Goal: Information Seeking & Learning: Find specific fact

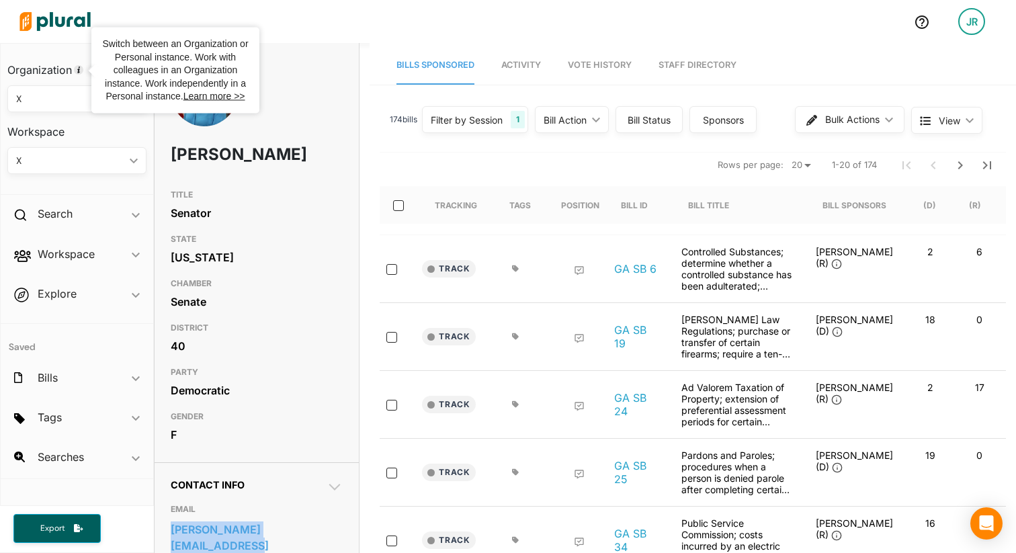
click at [56, 21] on img at bounding box center [55, 21] width 94 height 47
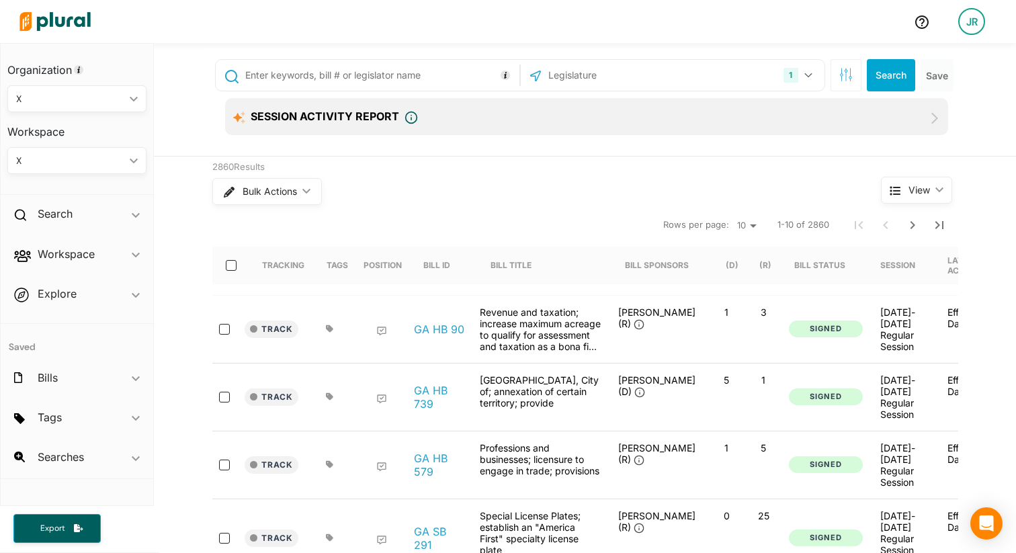
click at [349, 75] on input "text" at bounding box center [380, 76] width 272 height 26
paste input "Sen. [PERSON_NAME]"
type input "Sen. [PERSON_NAME]"
click at [880, 81] on button "Search" at bounding box center [891, 75] width 48 height 32
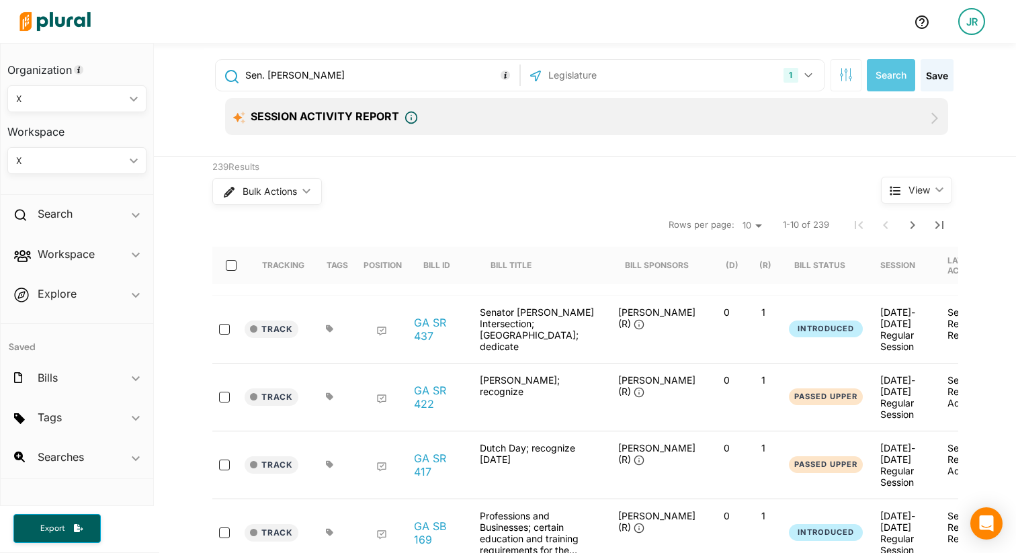
click at [441, 334] on link "GA SR 437" at bounding box center [439, 329] width 51 height 27
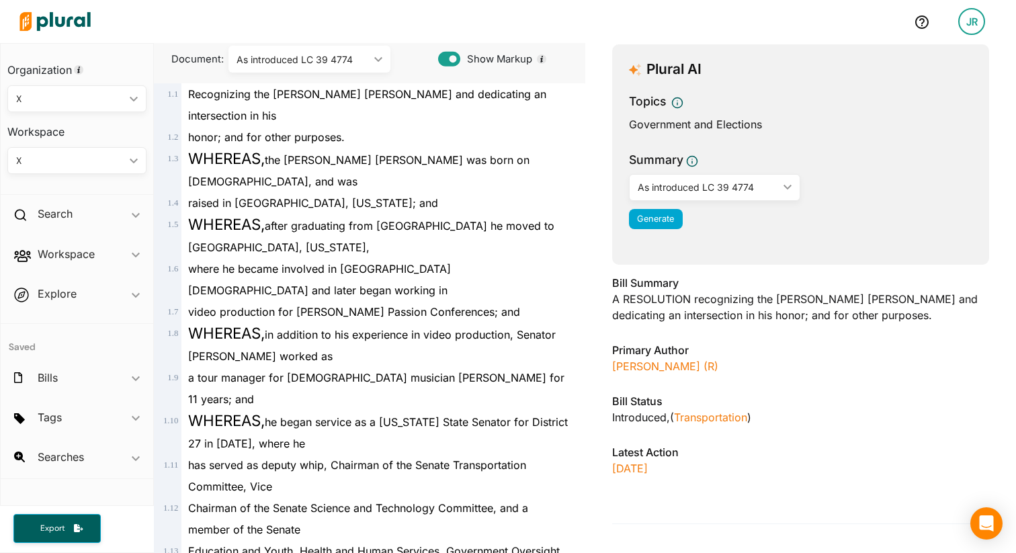
scroll to position [207, 0]
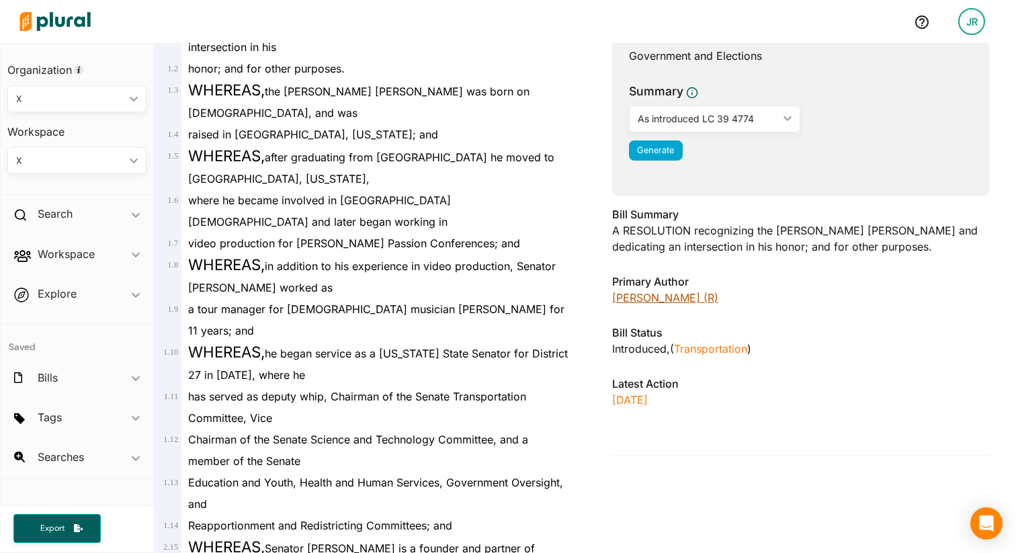
click at [677, 300] on link "[PERSON_NAME] (R)" at bounding box center [665, 297] width 106 height 13
